Goal: Task Accomplishment & Management: Manage account settings

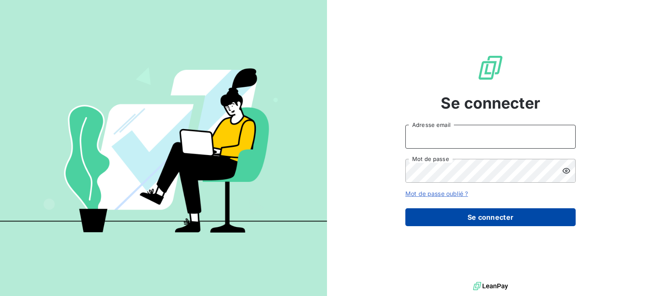
type input "abolzinger@lorca.fr"
click at [528, 216] on button "Se connecter" at bounding box center [490, 217] width 170 height 18
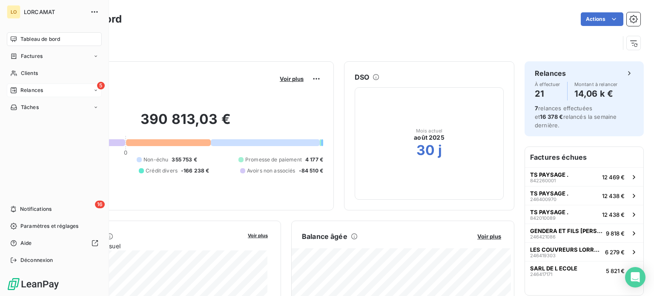
click at [31, 92] on span "Relances" at bounding box center [31, 90] width 23 height 8
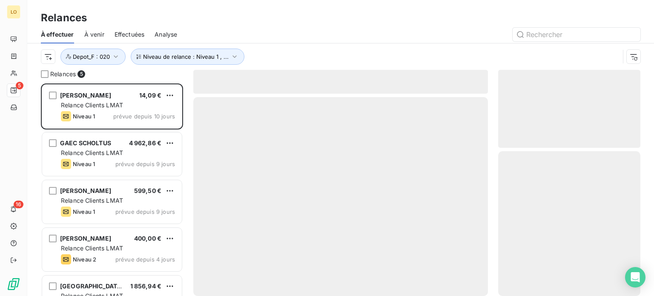
scroll to position [206, 135]
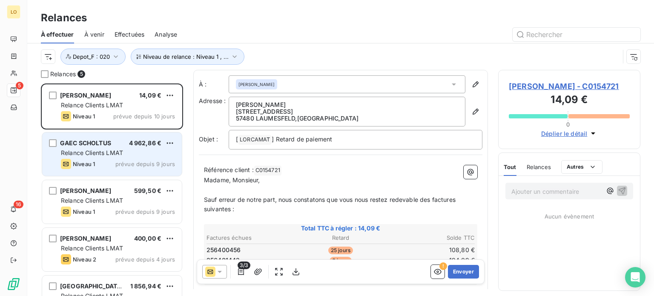
click at [132, 153] on div "Relance Clients LMAT" at bounding box center [118, 153] width 114 height 9
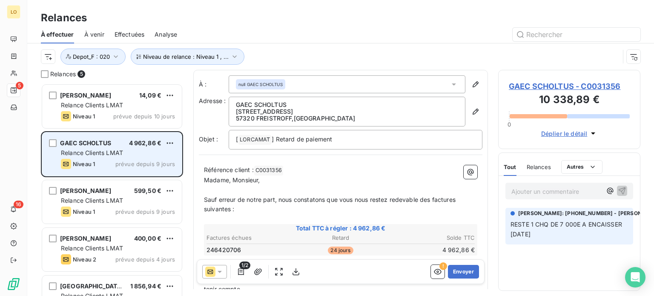
click at [154, 157] on div "GAEC SCHOLTUS 4 962,86 € Relance Clients LMAT Niveau 1 prévue depuis 9 jours" at bounding box center [112, 153] width 140 height 43
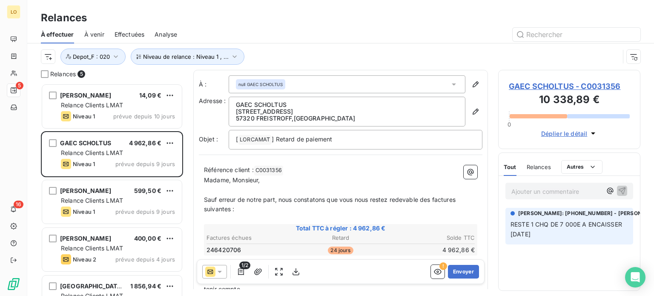
click at [592, 133] on icon "button" at bounding box center [593, 133] width 4 height 2
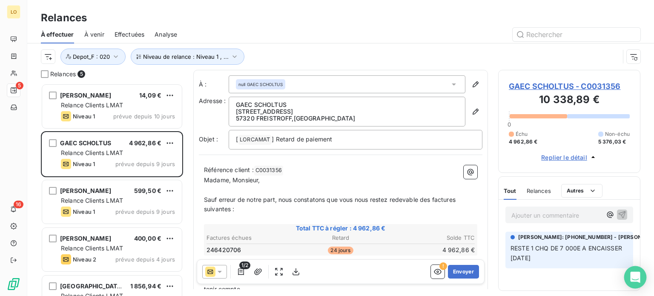
click at [637, 275] on icon "Open Intercom Messenger" at bounding box center [635, 277] width 10 height 11
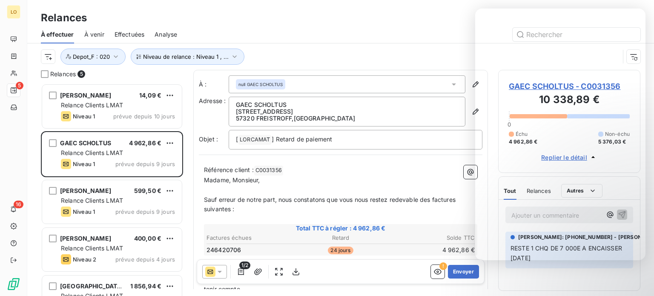
click at [341, 21] on div "Relances" at bounding box center [340, 17] width 627 height 15
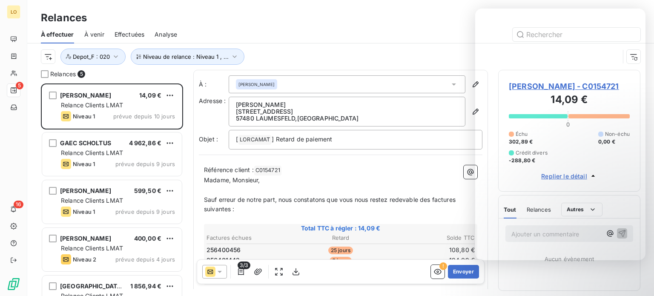
click at [399, 18] on div "Relances" at bounding box center [340, 17] width 627 height 15
click at [650, 6] on div "Relances À effectuer À venir Effectuées Analyse Niveau de relance : Niveau 1 , …" at bounding box center [340, 35] width 627 height 70
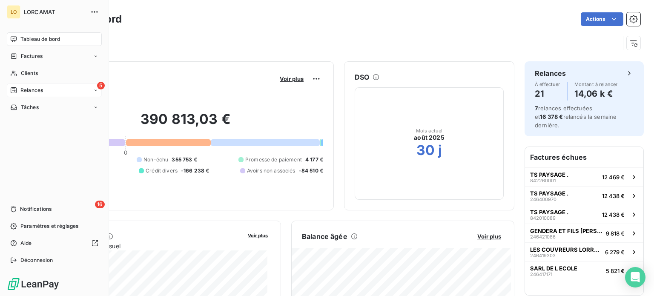
click at [15, 86] on div "5 Relances" at bounding box center [54, 90] width 95 height 14
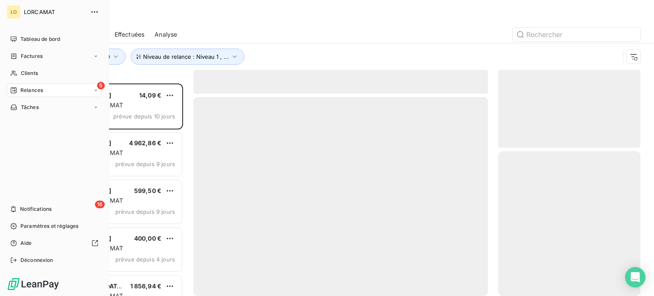
scroll to position [206, 135]
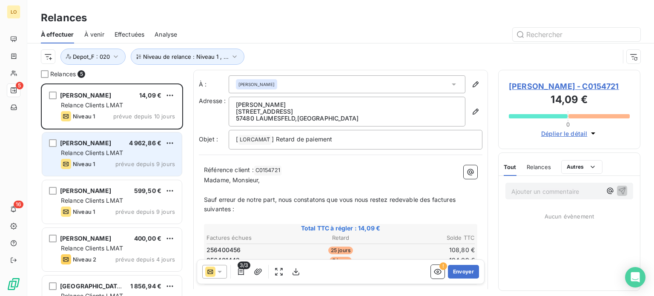
click at [125, 155] on div "Relance Clients LMAT" at bounding box center [118, 153] width 114 height 9
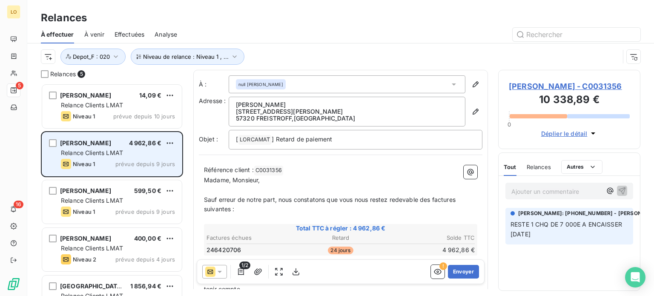
click at [135, 155] on div "Relance Clients LMAT" at bounding box center [118, 153] width 114 height 9
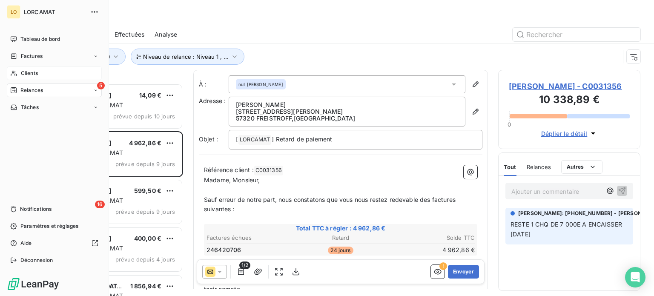
click at [14, 73] on icon at bounding box center [13, 73] width 7 height 7
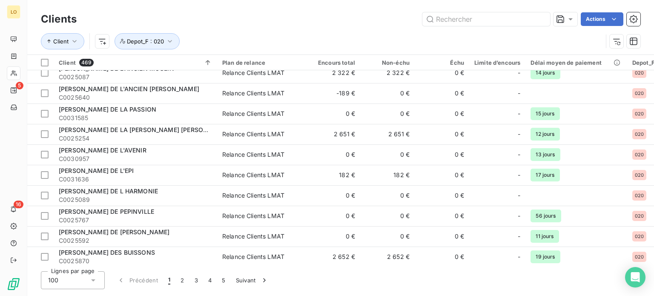
scroll to position [1853, 0]
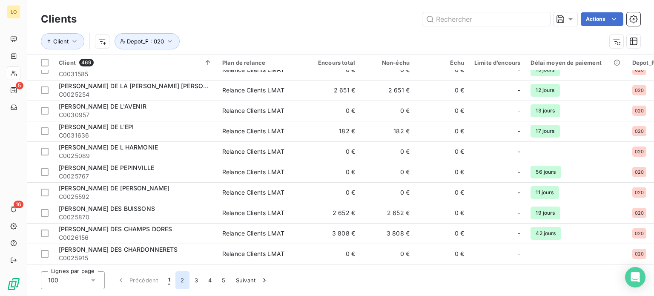
click at [180, 278] on button "2" at bounding box center [182, 280] width 14 height 18
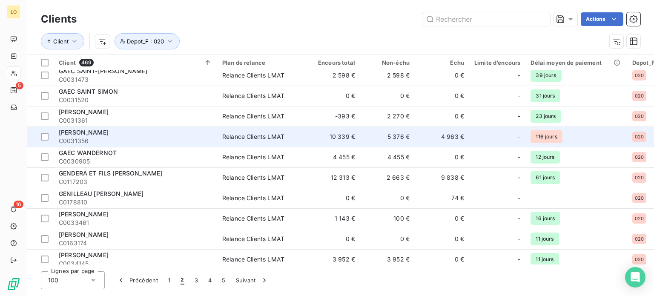
scroll to position [1555, 0]
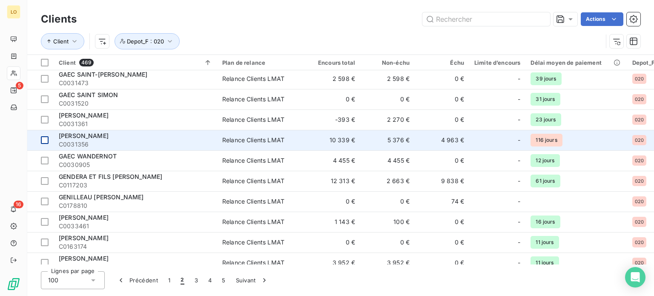
click at [46, 138] on div at bounding box center [45, 140] width 8 height 8
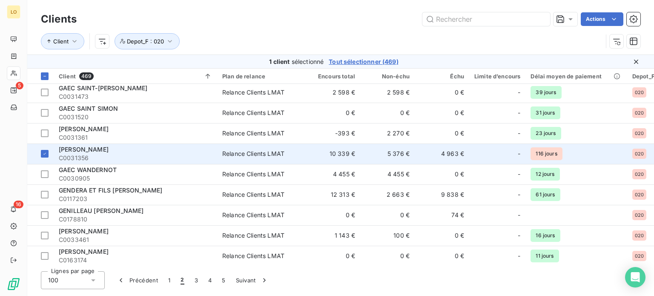
click at [95, 155] on span "C0031356" at bounding box center [135, 158] width 153 height 9
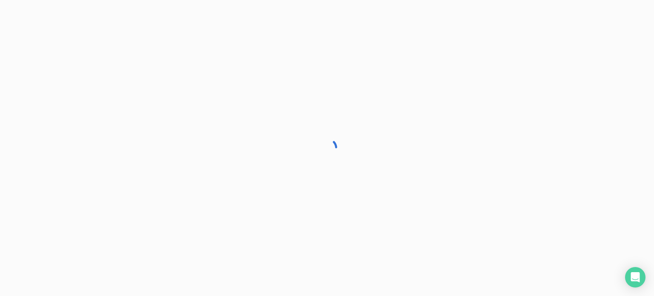
click at [95, 155] on div at bounding box center [327, 148] width 654 height 296
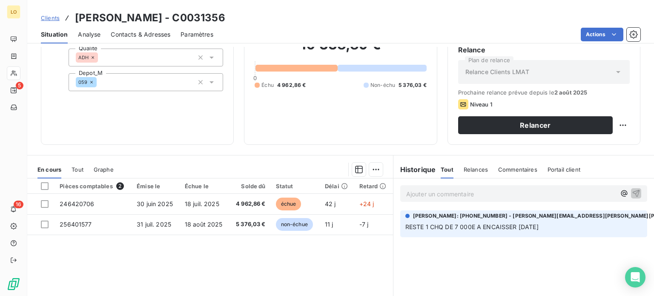
scroll to position [85, 0]
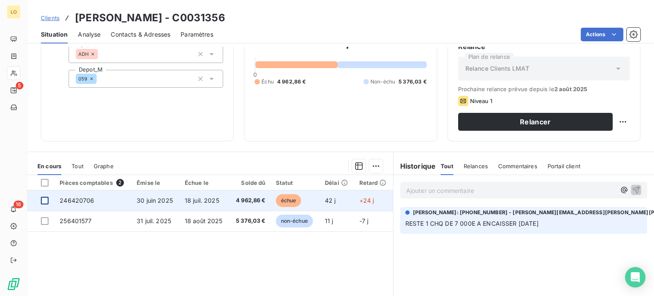
click at [46, 198] on div at bounding box center [45, 201] width 8 height 8
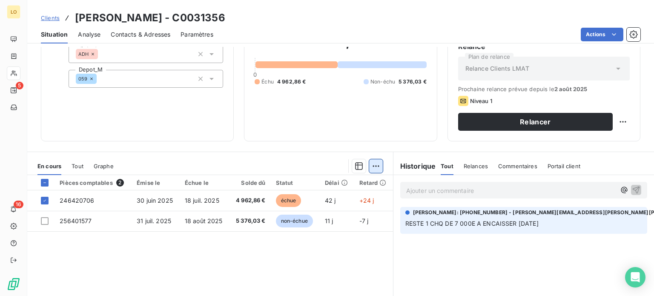
click at [374, 164] on html "LO 5 16 Clients [PERSON_NAME] - C0031356 Situation Analyse Contacts & Adresses …" at bounding box center [327, 148] width 654 height 296
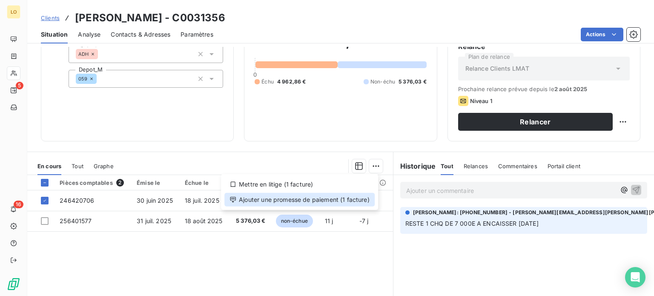
click at [344, 199] on div "Ajouter une promesse de paiement (1 facture)" at bounding box center [299, 200] width 150 height 14
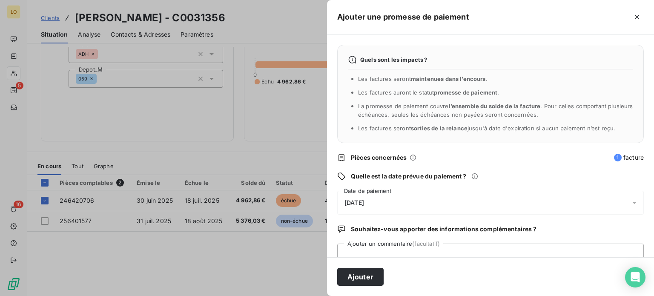
drag, startPoint x: 384, startPoint y: 201, endPoint x: 344, endPoint y: 199, distance: 39.7
click at [344, 199] on div "[DATE]" at bounding box center [490, 203] width 307 height 24
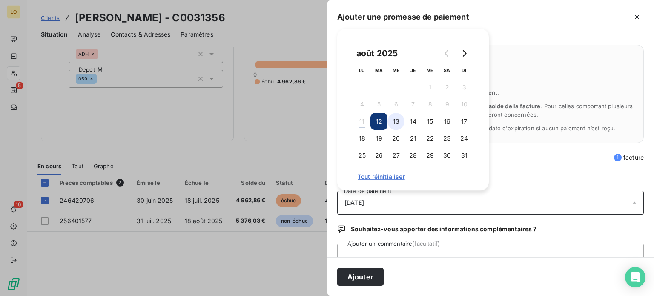
click at [396, 121] on button "13" at bounding box center [395, 121] width 17 height 17
click at [384, 252] on textarea "Ajouter un commentaire (facultatif)" at bounding box center [490, 260] width 307 height 32
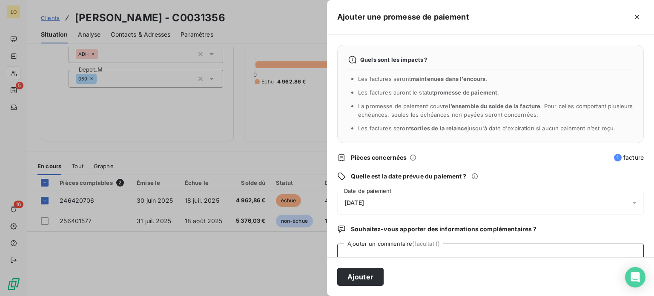
click at [361, 253] on textarea "Ajouter un commentaire (facultatif)" at bounding box center [490, 260] width 307 height 32
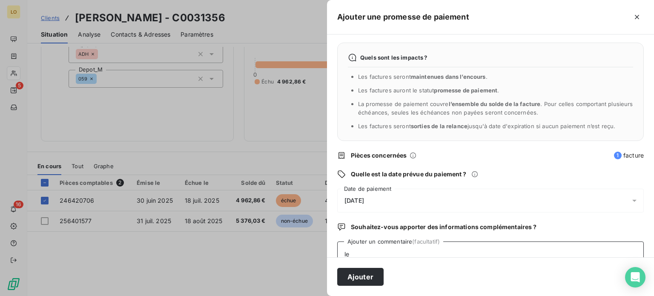
type textarea "l"
click at [351, 198] on span "[DATE]" at bounding box center [354, 200] width 20 height 7
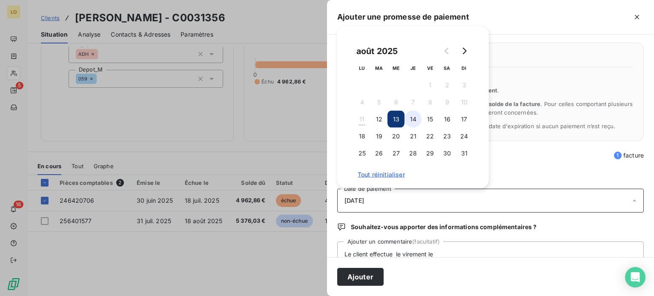
click at [416, 118] on button "14" at bounding box center [413, 119] width 17 height 17
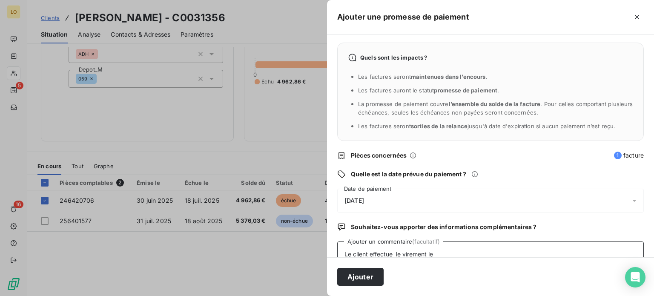
click at [448, 250] on textarea "Le client effectue le virement le" at bounding box center [490, 257] width 307 height 32
type textarea "Le client effectue le virement le 13/08"
click at [364, 274] on button "Ajouter" at bounding box center [360, 277] width 46 height 18
